Goal: Task Accomplishment & Management: Complete application form

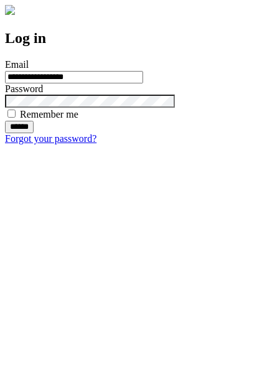
type input "**********"
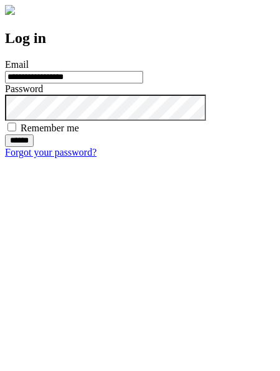
click at [34, 147] on input "******" at bounding box center [19, 140] width 29 height 12
